Goal: Navigation & Orientation: Understand site structure

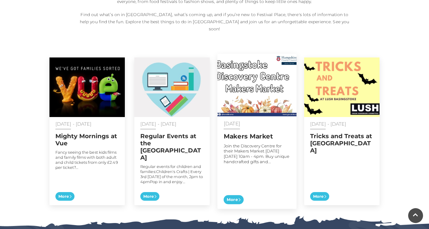
scroll to position [276, 0]
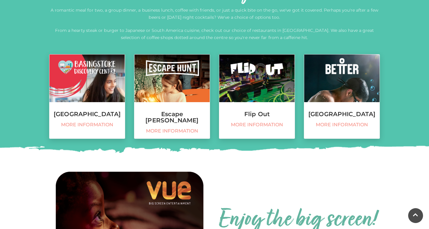
scroll to position [259, 0]
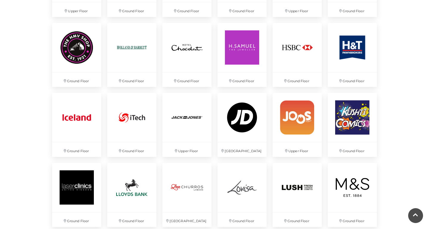
scroll to position [675, 0]
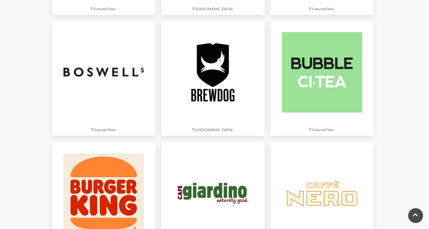
scroll to position [183, 0]
